Goal: Task Accomplishment & Management: Manage account settings

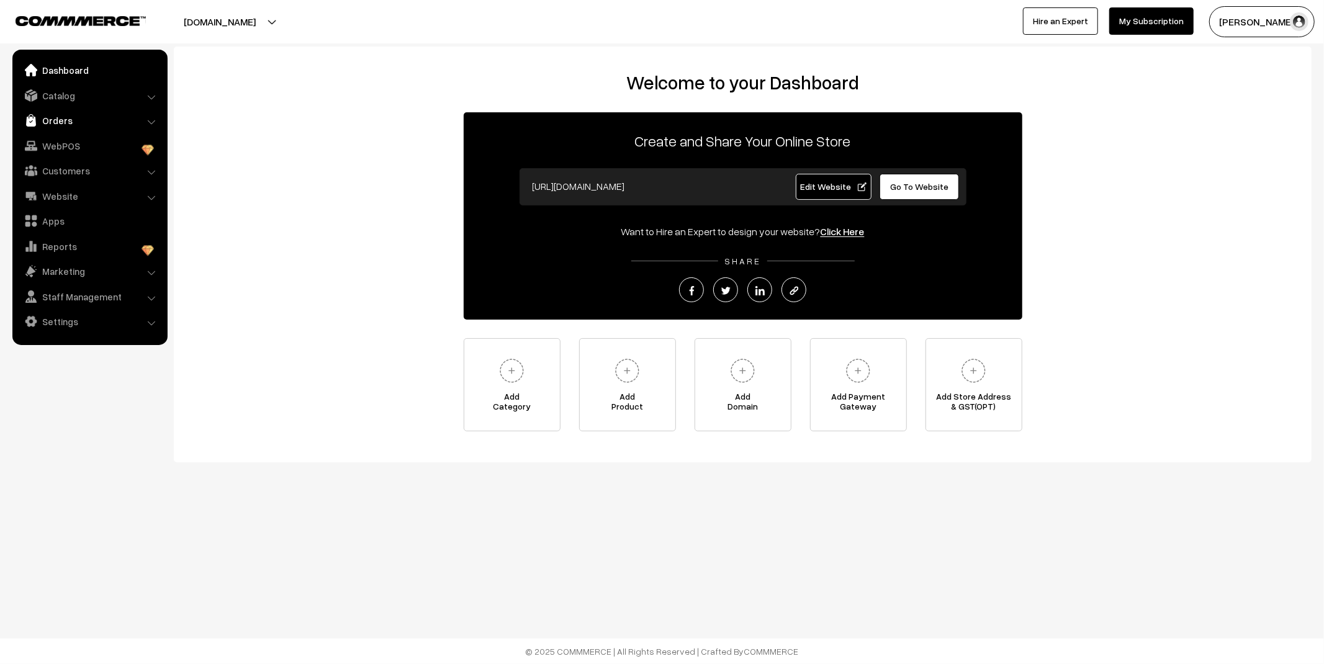
click at [58, 115] on link "Orders" at bounding box center [90, 120] width 148 height 22
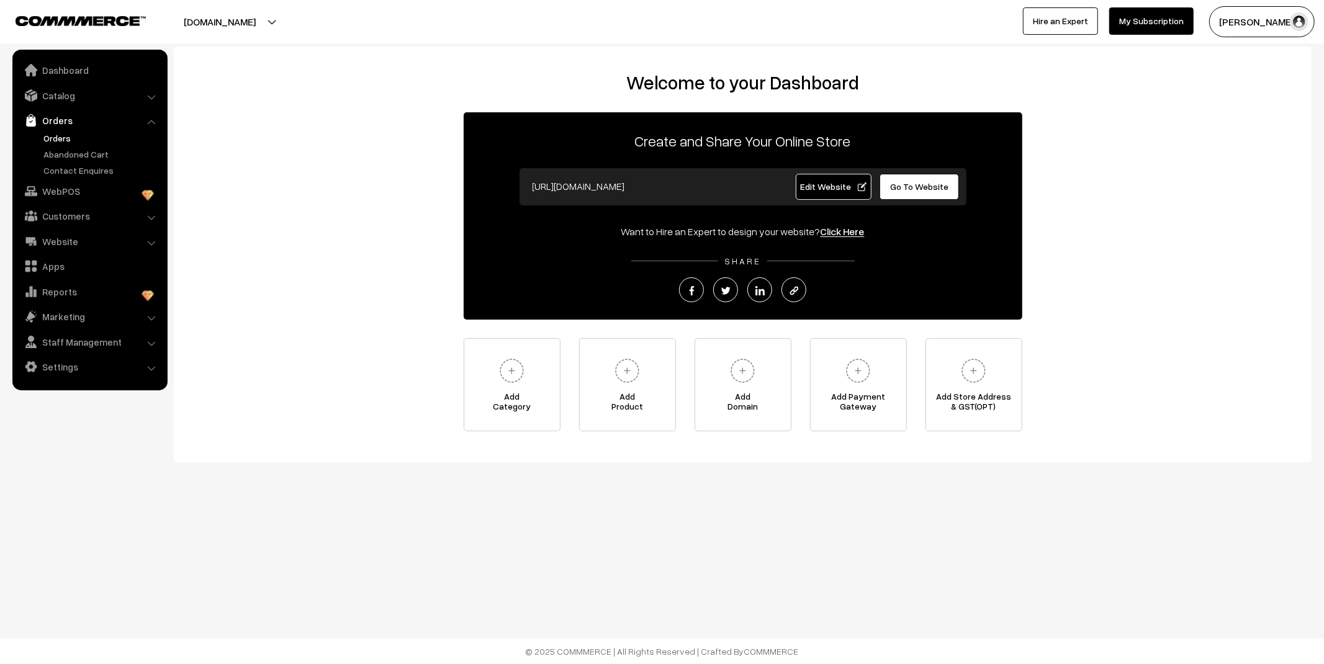
click at [64, 143] on link "Orders" at bounding box center [101, 138] width 123 height 13
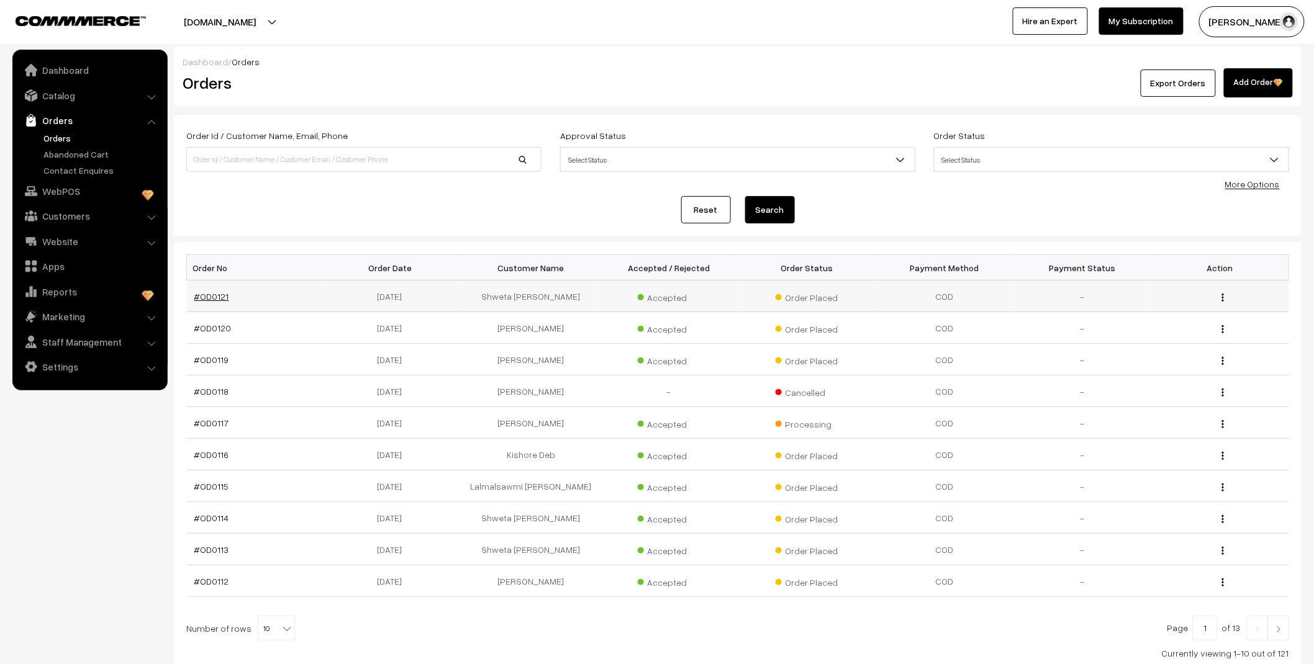
click at [215, 293] on link "#OD0121" at bounding box center [211, 296] width 35 height 11
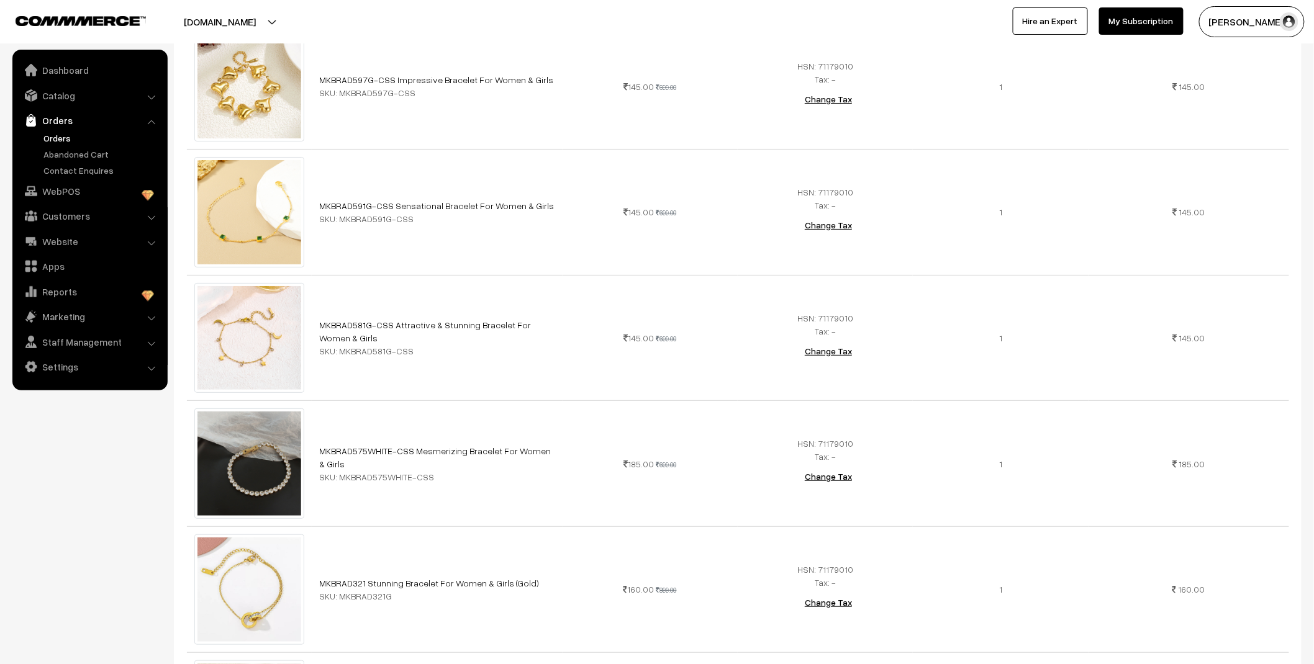
scroll to position [2138, 0]
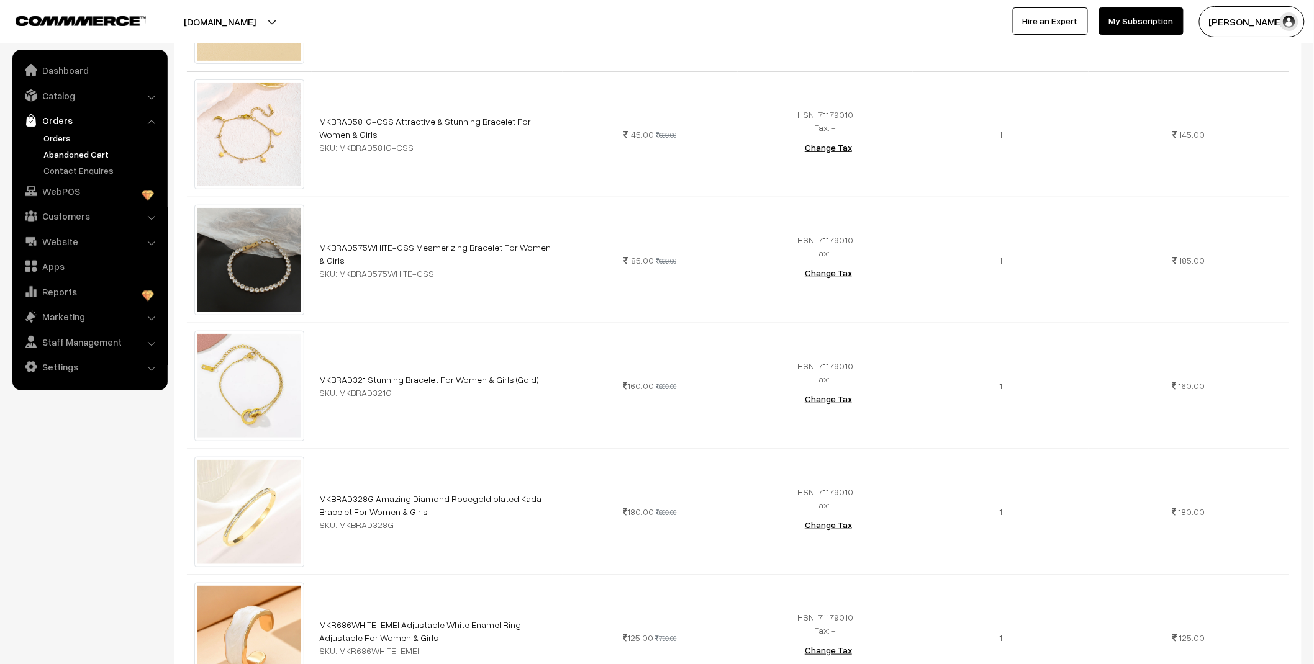
click at [87, 153] on link "Abandoned Cart" at bounding box center [101, 154] width 123 height 13
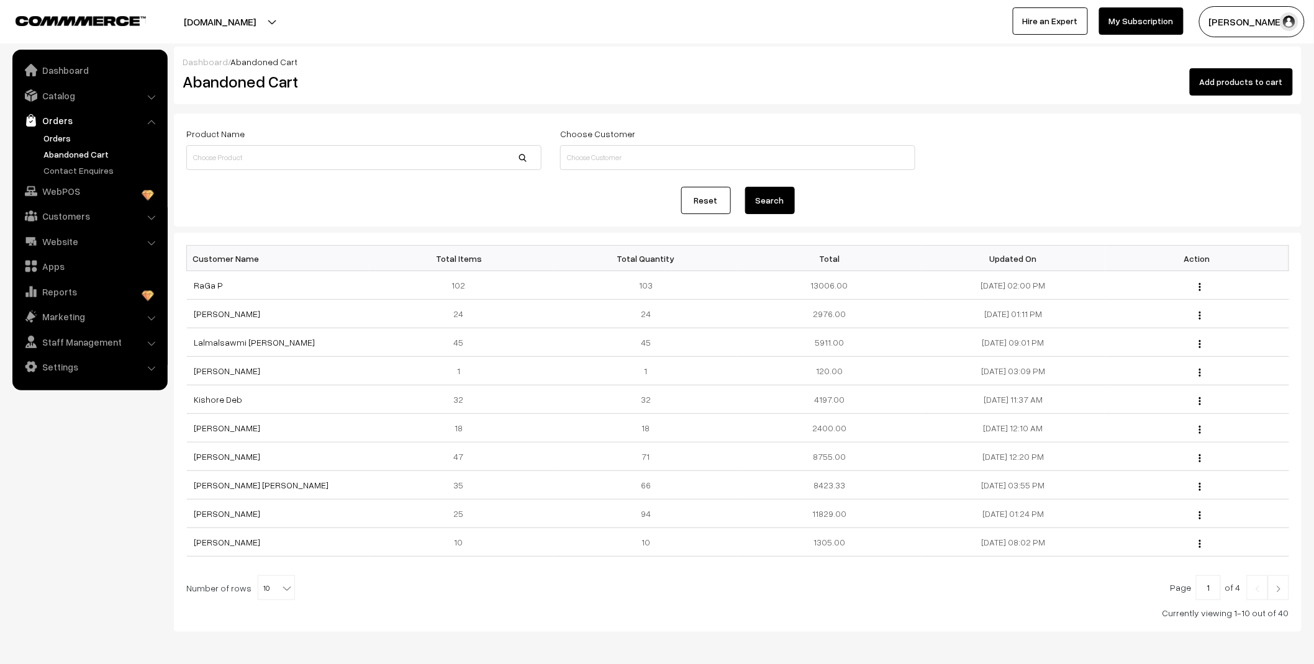
click at [48, 134] on link "Orders" at bounding box center [101, 138] width 123 height 13
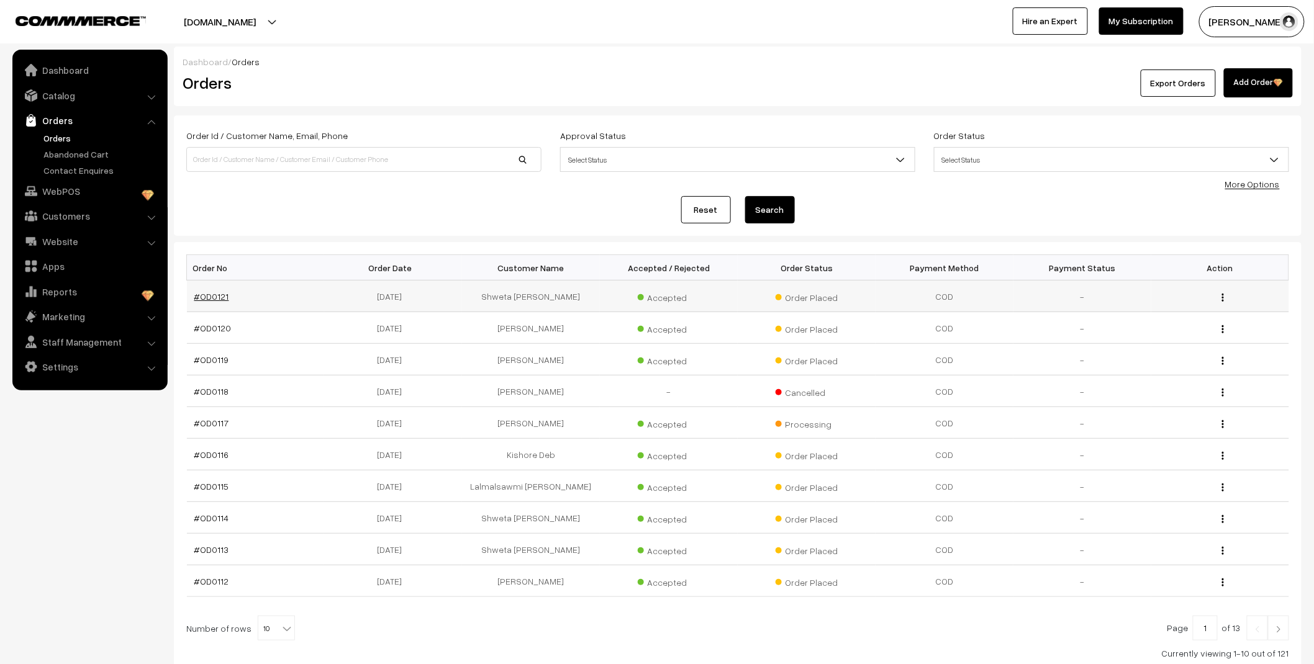
click at [211, 297] on link "#OD0121" at bounding box center [211, 296] width 35 height 11
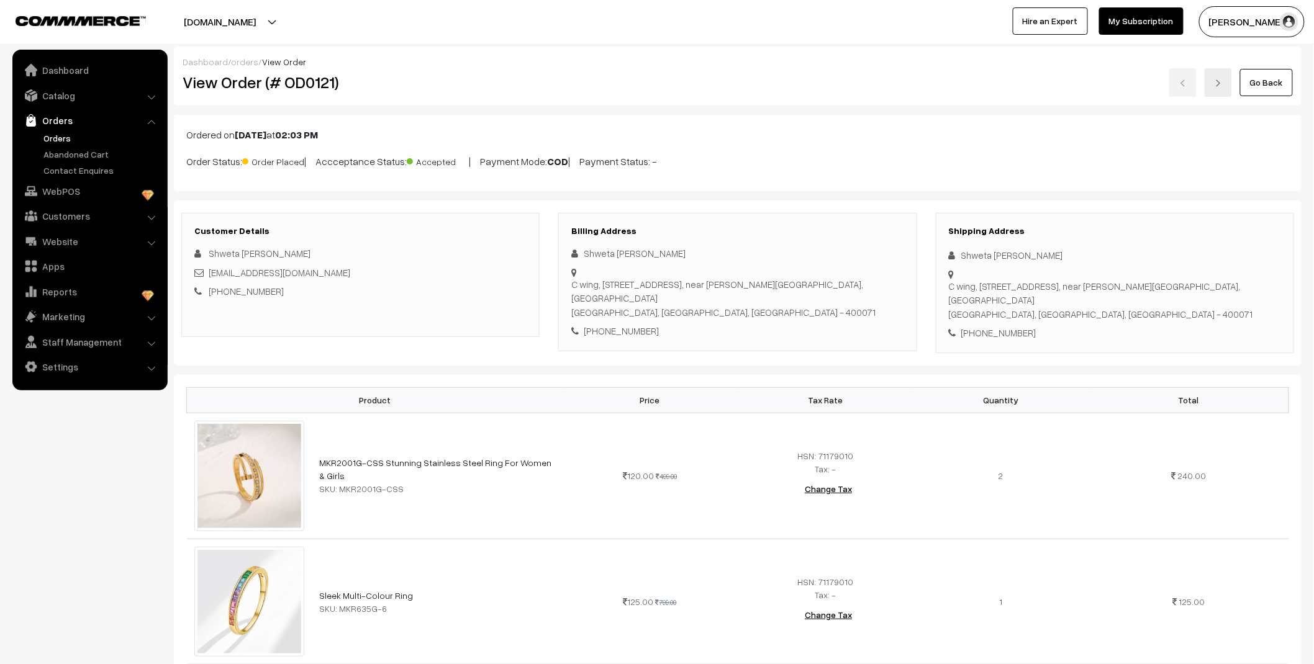
click at [57, 140] on link "Orders" at bounding box center [101, 138] width 123 height 13
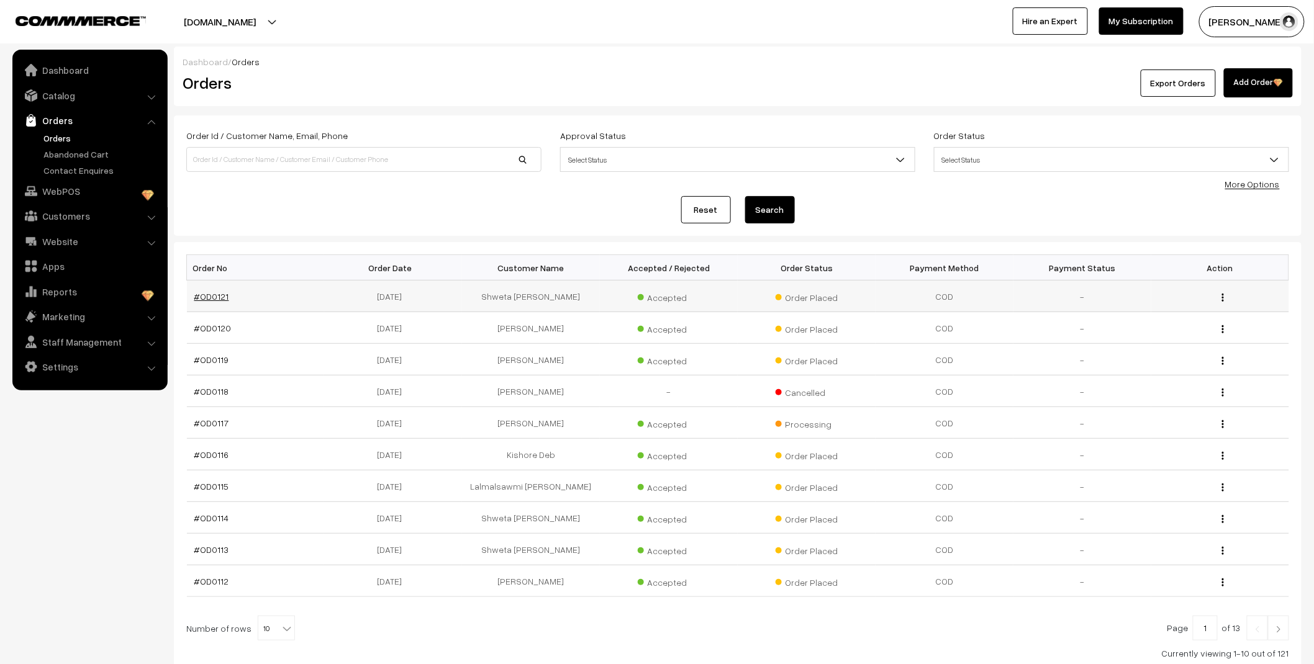
click at [217, 299] on link "#OD0121" at bounding box center [211, 296] width 35 height 11
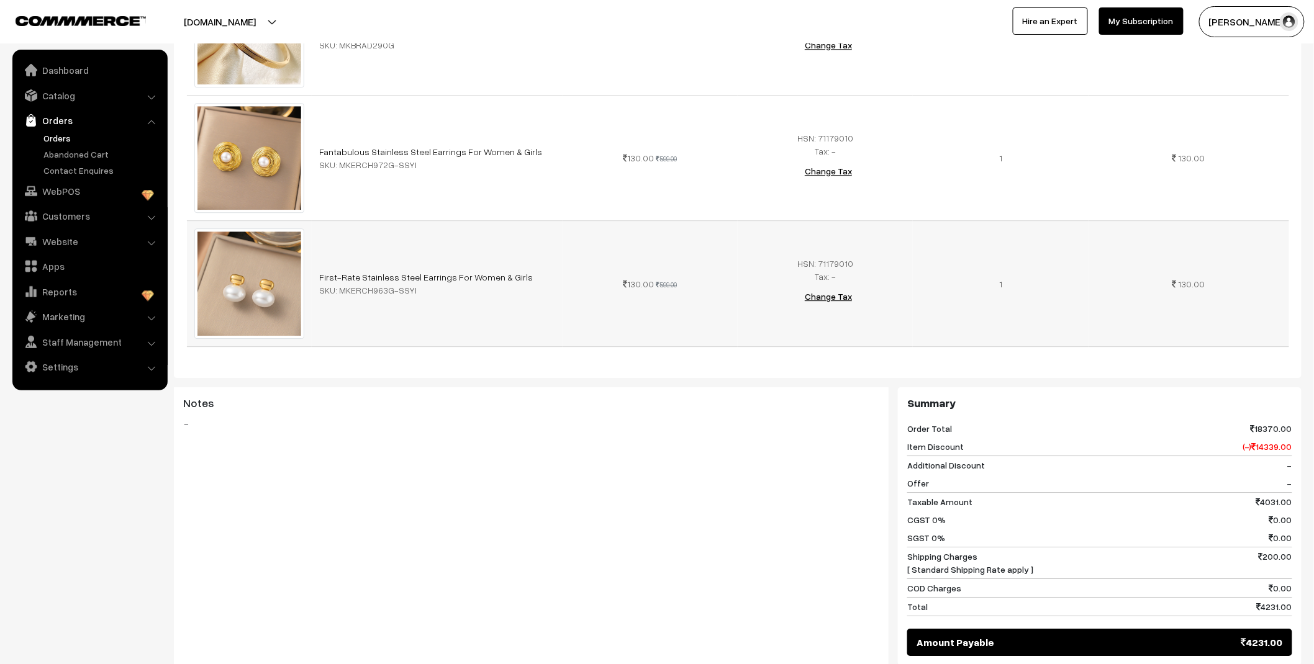
scroll to position [3574, 0]
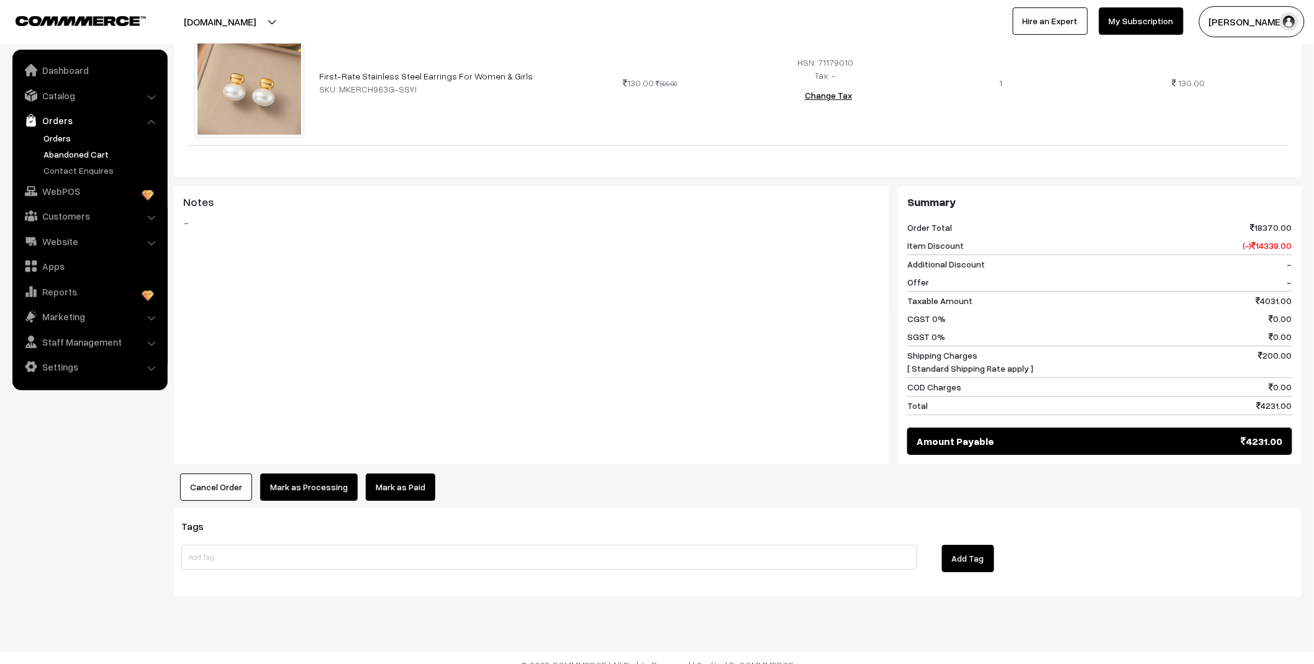
click at [88, 151] on link "Abandoned Cart" at bounding box center [101, 154] width 123 height 13
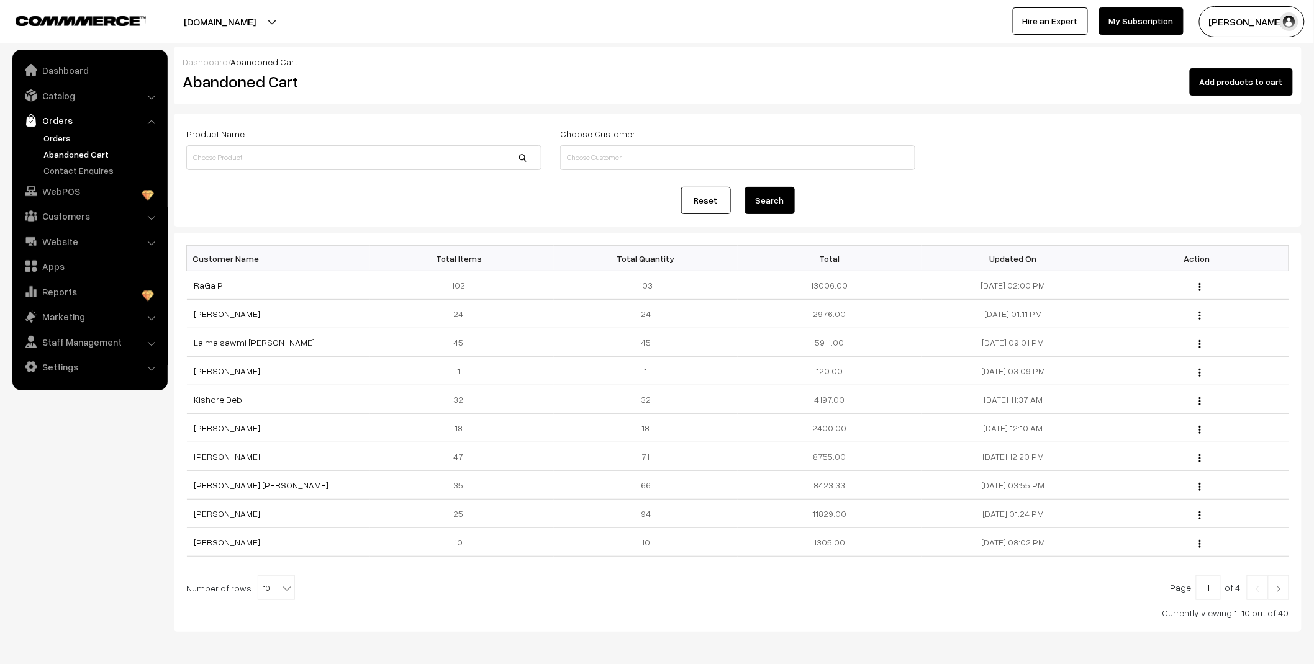
click at [57, 140] on link "Orders" at bounding box center [101, 138] width 123 height 13
